Goal: Transaction & Acquisition: Purchase product/service

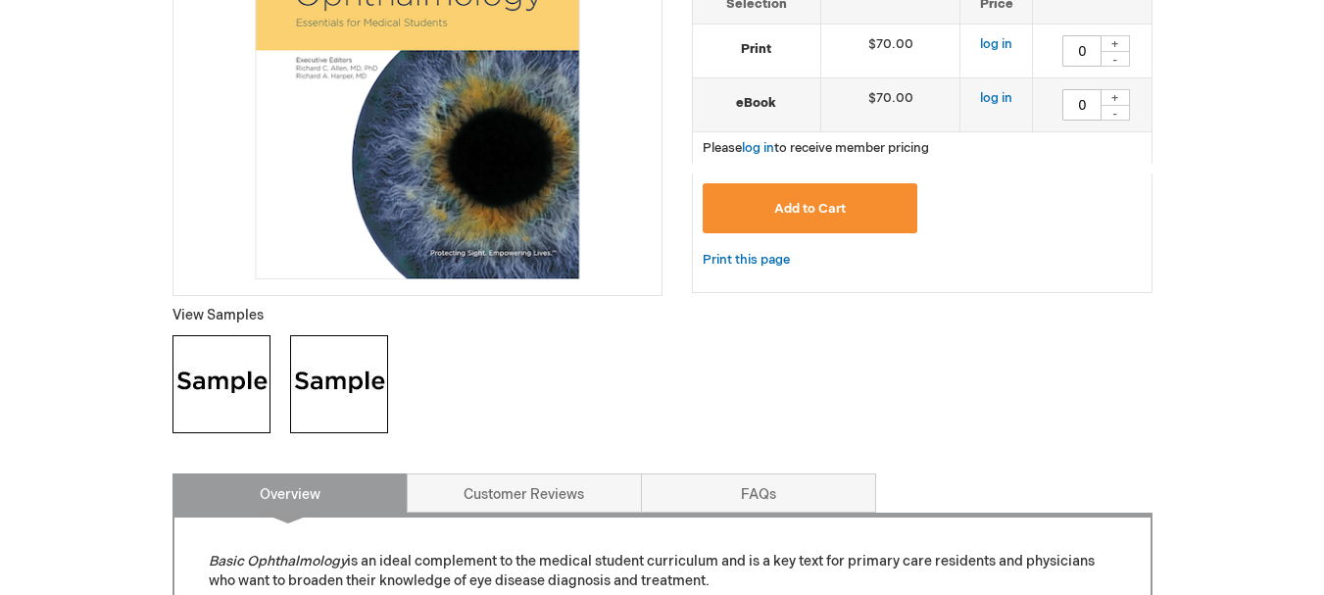
scroll to position [196, 0]
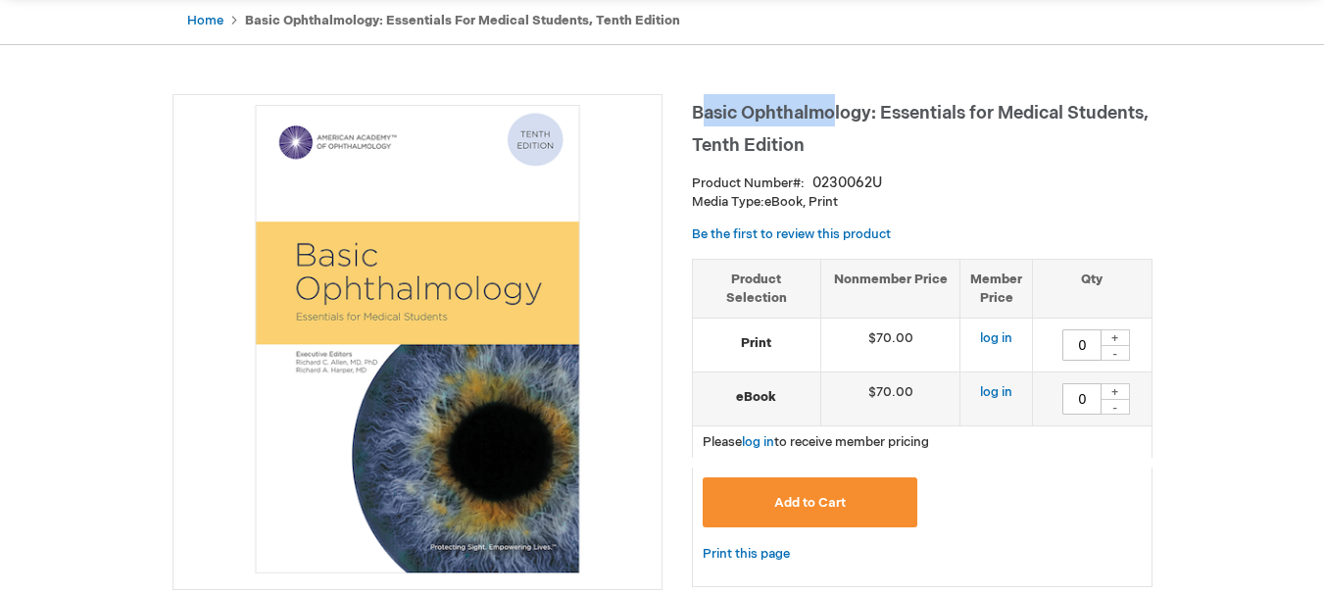
drag, startPoint x: 698, startPoint y: 112, endPoint x: 833, endPoint y: 116, distance: 135.3
click at [833, 116] on span "Basic Ophthalmology: Essentials for Medical Students, Tenth Edition" at bounding box center [920, 129] width 457 height 53
click at [816, 117] on span "Basic Ophthalmology: Essentials for Medical Students, Tenth Edition" at bounding box center [920, 129] width 457 height 53
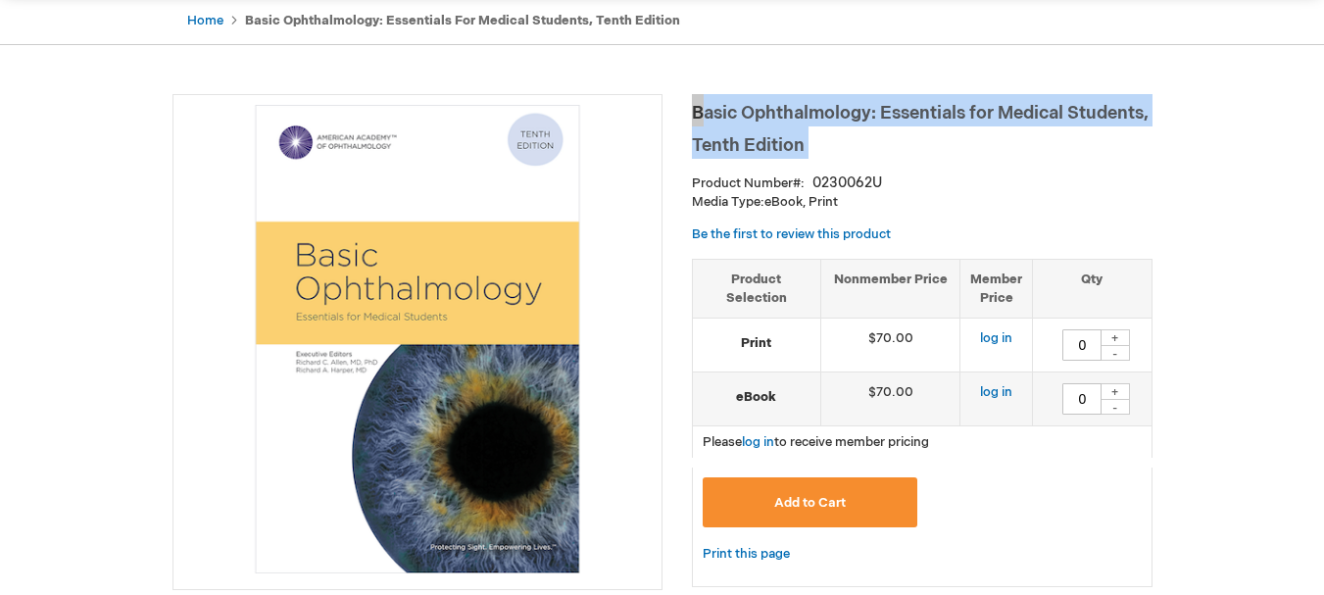
click at [816, 117] on span "Basic Ophthalmology: Essentials for Medical Students, Tenth Edition" at bounding box center [920, 129] width 457 height 53
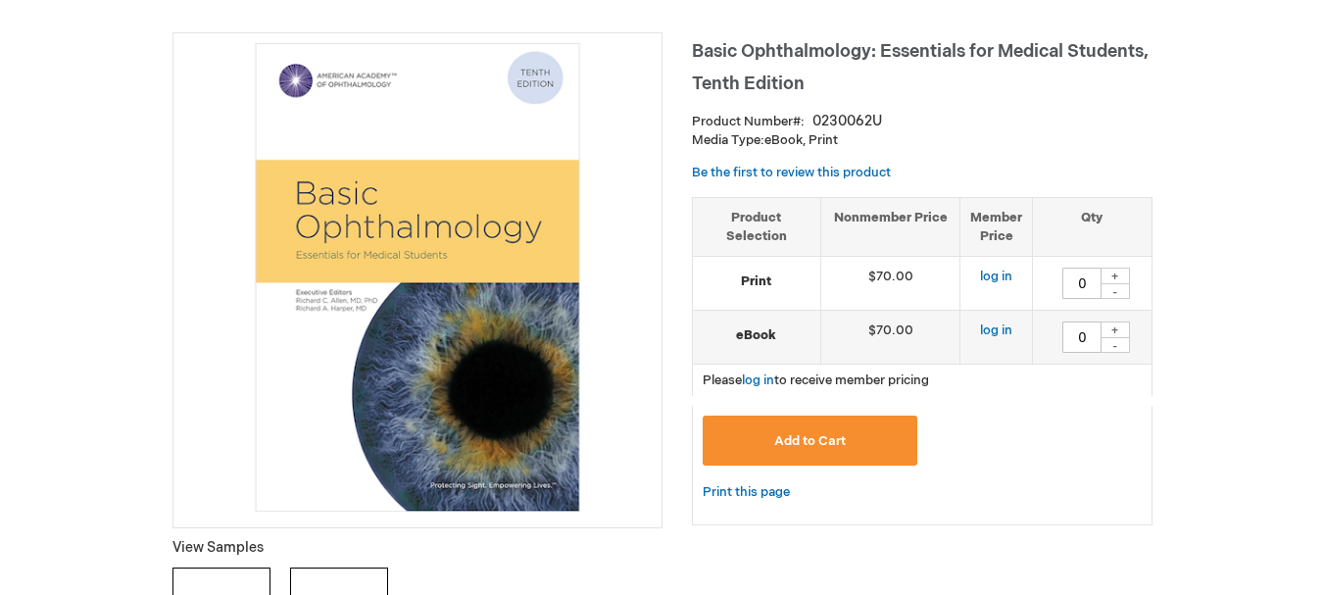
scroll to position [490, 0]
